Goal: Use online tool/utility

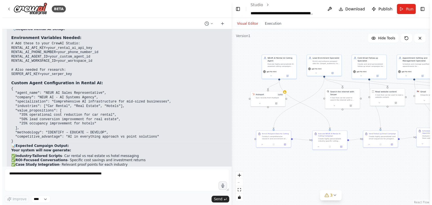
scroll to position [14206, 0]
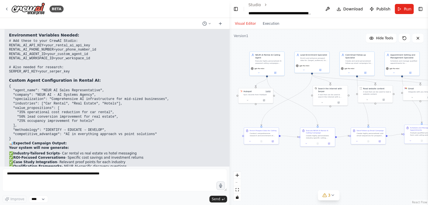
drag, startPoint x: 341, startPoint y: 115, endPoint x: 331, endPoint y: 112, distance: 10.5
click at [331, 112] on div ".deletable-edge-delete-btn { width: 20px; height: 20px; border: 0px solid #ffff…" at bounding box center [328, 117] width 199 height 176
click at [247, 99] on button at bounding box center [248, 100] width 16 height 3
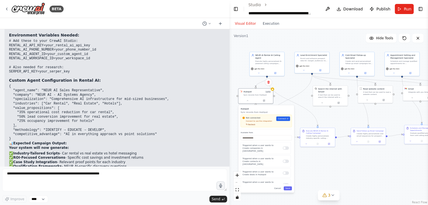
click at [252, 124] on span "Recheck" at bounding box center [251, 125] width 7 height 2
drag, startPoint x: 293, startPoint y: 92, endPoint x: 264, endPoint y: 179, distance: 91.3
click at [293, 92] on div ".deletable-edge-delete-btn { width: 20px; height: 20px; border: 0px solid #ffff…" at bounding box center [328, 117] width 199 height 176
click at [291, 187] on button "Save" at bounding box center [288, 189] width 8 height 4
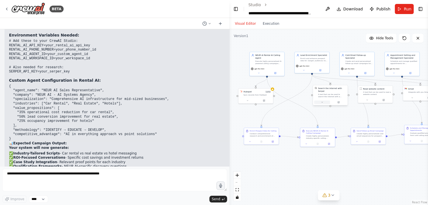
click at [322, 101] on icon at bounding box center [322, 102] width 2 height 2
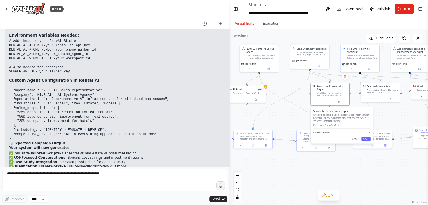
click at [325, 132] on span "Advanced Options" at bounding box center [321, 133] width 17 height 3
click at [330, 147] on input "text" at bounding box center [341, 150] width 53 height 6
click at [367, 155] on div "Search the internet with [PERSON_NAME] A tool that can be used to search the in…" at bounding box center [342, 137] width 62 height 60
click at [365, 161] on button "Save" at bounding box center [365, 163] width 9 height 5
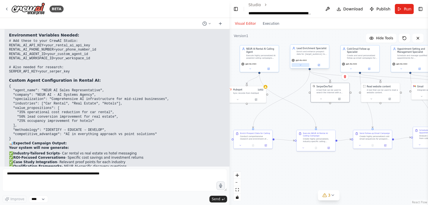
click at [300, 65] on icon at bounding box center [300, 65] width 1 height 1
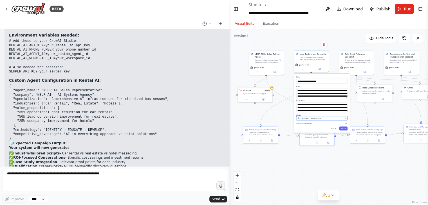
click at [328, 117] on div "OpenAI - gpt-4o-mini" at bounding box center [320, 118] width 45 height 3
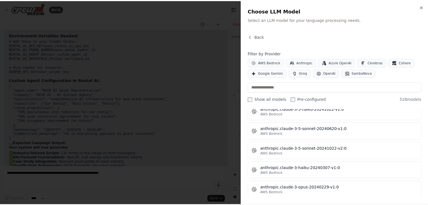
scroll to position [457, 0]
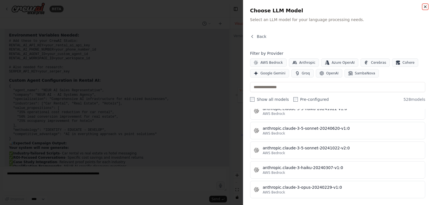
click at [425, 6] on icon "button" at bounding box center [425, 7] width 2 height 2
click at [321, 171] on div "AWS Bedrock" at bounding box center [342, 173] width 159 height 5
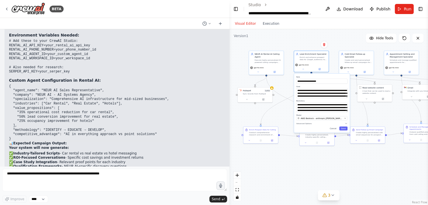
click at [315, 167] on div ".deletable-edge-delete-btn { width: 20px; height: 20px; border: 0px solid #ffff…" at bounding box center [328, 117] width 199 height 176
click at [333, 127] on button "Cancel" at bounding box center [333, 129] width 10 height 4
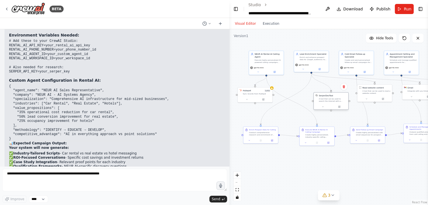
drag, startPoint x: 327, startPoint y: 85, endPoint x: 327, endPoint y: 93, distance: 8.2
click at [327, 98] on div "A tool that can be used to search the internet with a search_query. Supports di…" at bounding box center [333, 100] width 28 height 5
drag, startPoint x: 368, startPoint y: 85, endPoint x: 379, endPoint y: 97, distance: 15.9
click at [379, 101] on div "A tool that can be used to read a website content." at bounding box center [386, 103] width 28 height 5
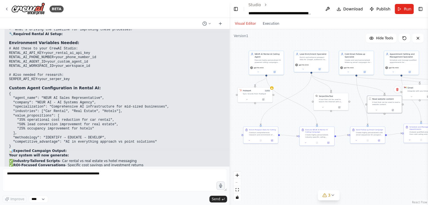
scroll to position [14201, 0]
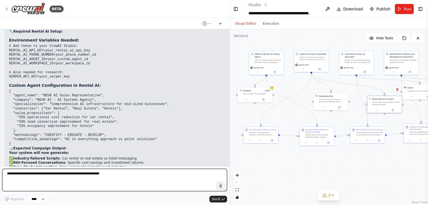
click at [66, 176] on textarea at bounding box center [114, 180] width 225 height 23
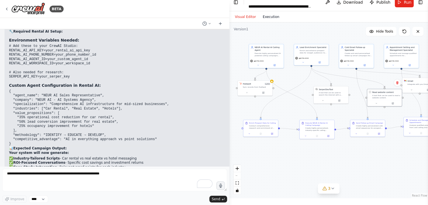
click at [264, 19] on button "Execution" at bounding box center [271, 17] width 23 height 7
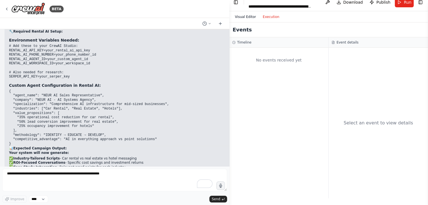
click at [249, 16] on button "Visual Editor" at bounding box center [246, 17] width 28 height 7
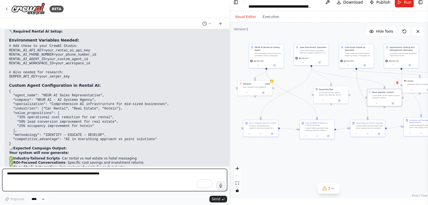
click at [82, 173] on textarea "To enrich screen reader interactions, please activate Accessibility in Grammarl…" at bounding box center [114, 180] width 225 height 23
click at [9, 174] on textarea "**********" at bounding box center [114, 180] width 225 height 23
click at [36, 174] on textarea "**********" at bounding box center [114, 180] width 225 height 23
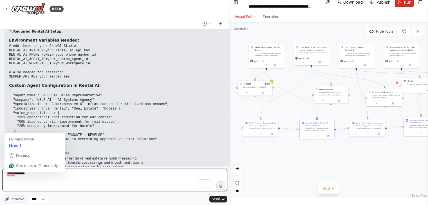
click at [38, 179] on textarea "**********" at bounding box center [114, 180] width 225 height 23
click at [35, 177] on textarea "**********" at bounding box center [114, 180] width 225 height 23
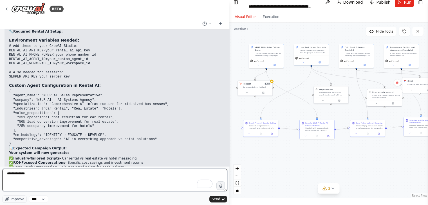
click at [29, 174] on textarea "**********" at bounding box center [114, 180] width 225 height 23
type textarea "**********"
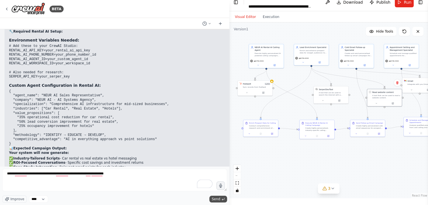
click at [218, 200] on span "Send" at bounding box center [216, 199] width 8 height 5
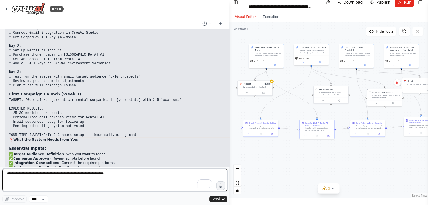
scroll to position [15106, 0]
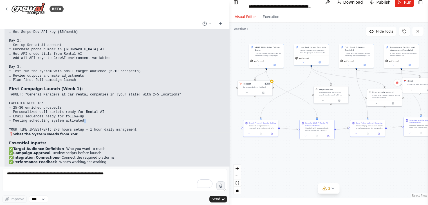
drag, startPoint x: 87, startPoint y: 85, endPoint x: 86, endPoint y: 90, distance: 5.7
click at [86, 93] on pre "TARGET: "General Managers at car rental companies in [your state] with 2-5 loca…" at bounding box center [121, 112] width 225 height 39
click at [110, 147] on p "✅ Target Audience Definition - Who you want to reach ✅ Campaign Approval - Revi…" at bounding box center [121, 155] width 225 height 17
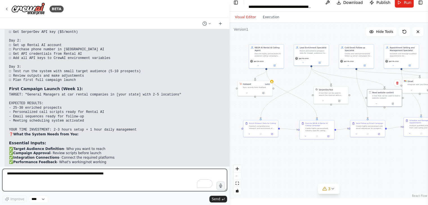
click at [52, 176] on textarea "**********" at bounding box center [114, 180] width 225 height 23
type textarea "**********"
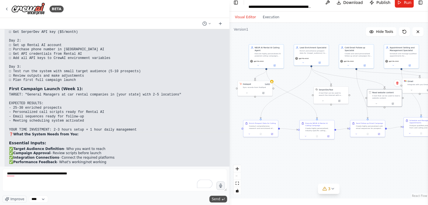
click at [220, 201] on button "Send" at bounding box center [217, 199] width 17 height 7
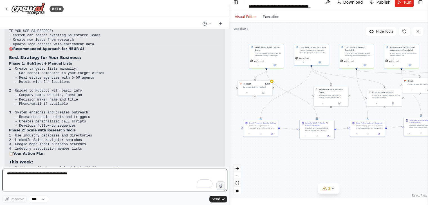
scroll to position [15887, 0]
